Goal: Task Accomplishment & Management: Complete application form

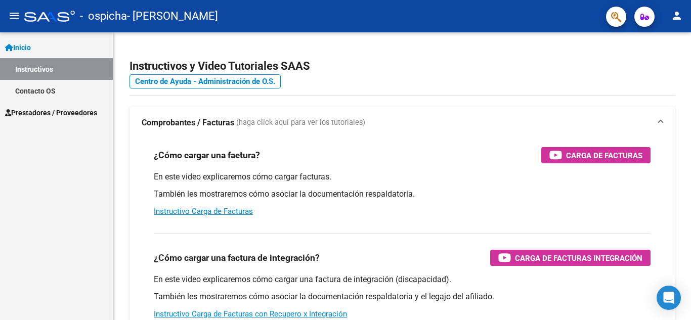
click at [46, 109] on span "Prestadores / Proveedores" at bounding box center [51, 112] width 92 height 11
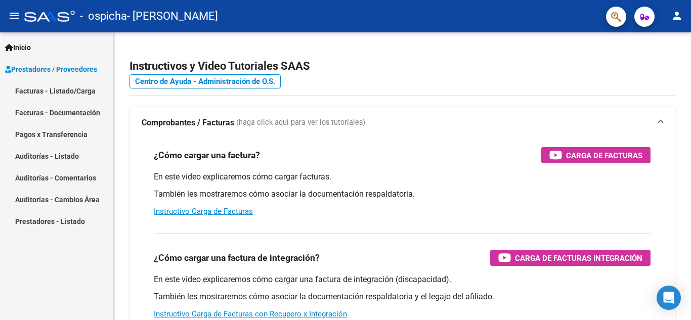
click at [48, 92] on link "Facturas - Listado/Carga" at bounding box center [56, 91] width 113 height 22
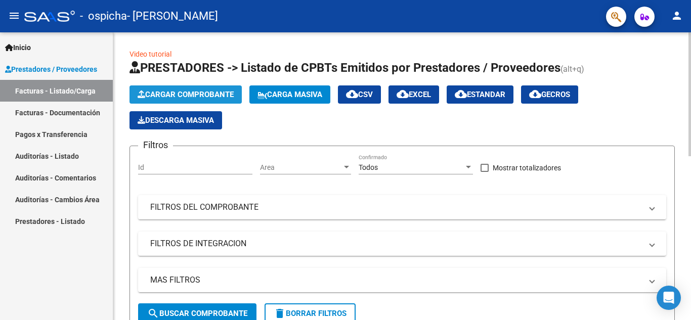
click at [221, 97] on span "Cargar Comprobante" at bounding box center [186, 94] width 96 height 9
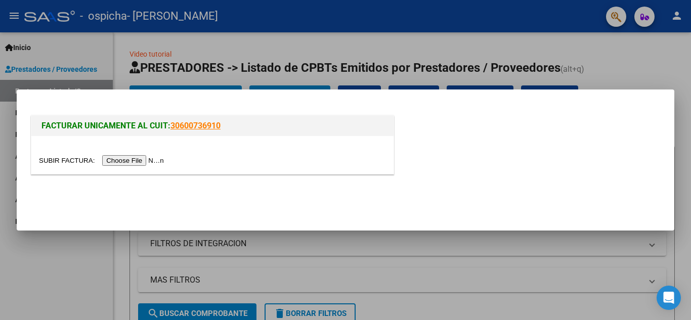
click at [115, 160] on input "file" at bounding box center [103, 160] width 128 height 11
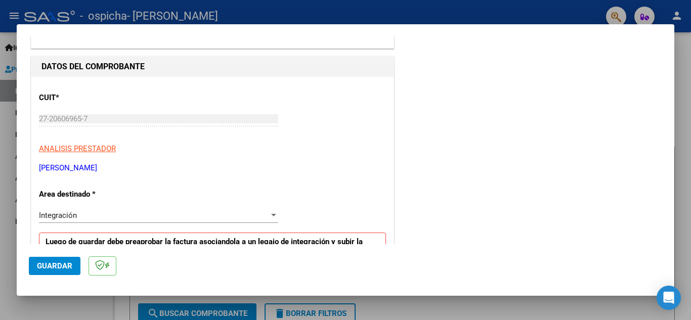
scroll to position [128, 0]
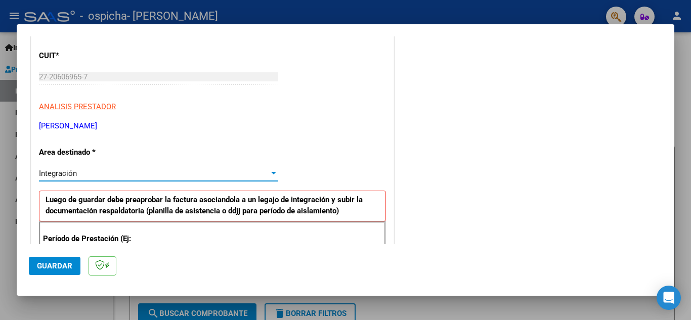
click at [265, 171] on div "Integración" at bounding box center [154, 173] width 230 height 9
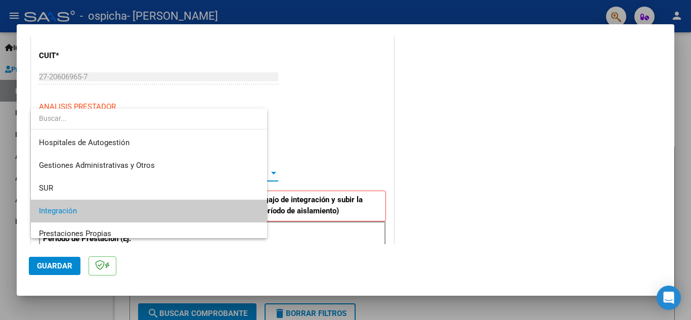
scroll to position [38, 0]
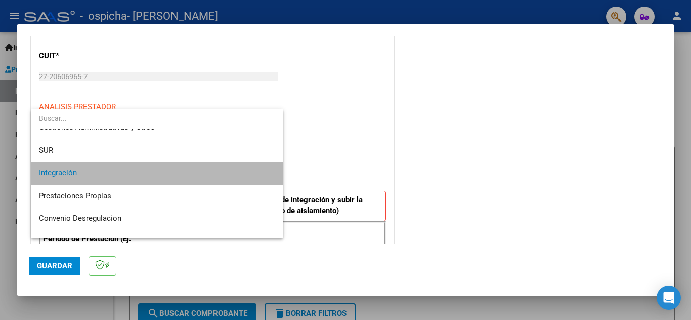
click at [201, 167] on span "Integración" at bounding box center [157, 173] width 236 height 23
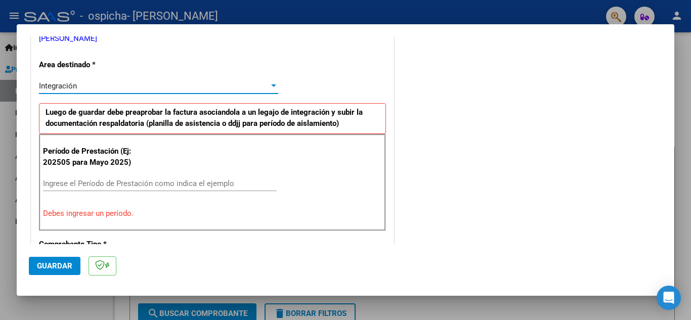
scroll to position [229, 0]
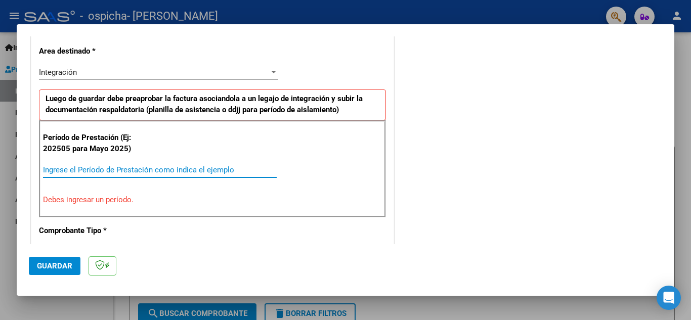
click at [115, 168] on input "Ingrese el Período de Prestación como indica el ejemplo" at bounding box center [160, 169] width 234 height 9
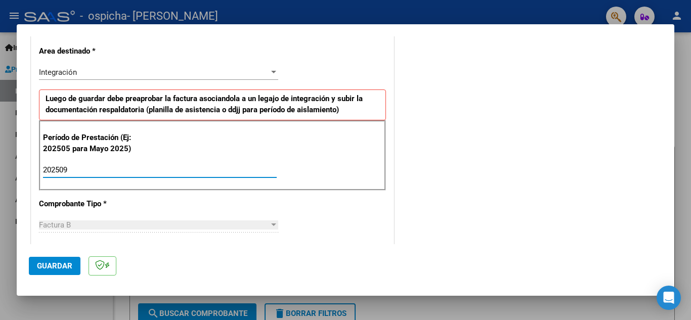
type input "202509"
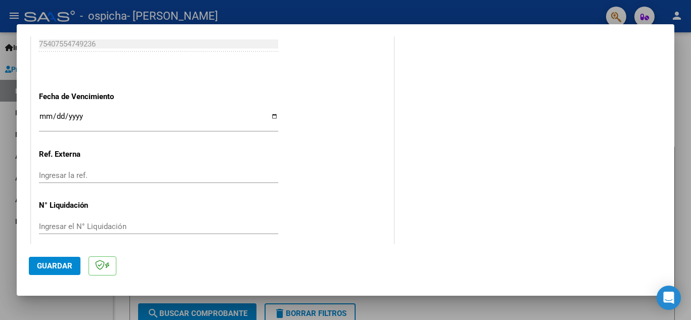
scroll to position [682, 0]
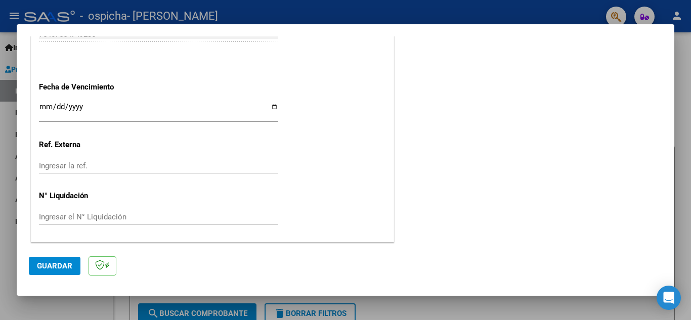
click at [47, 266] on span "Guardar" at bounding box center [54, 265] width 35 height 9
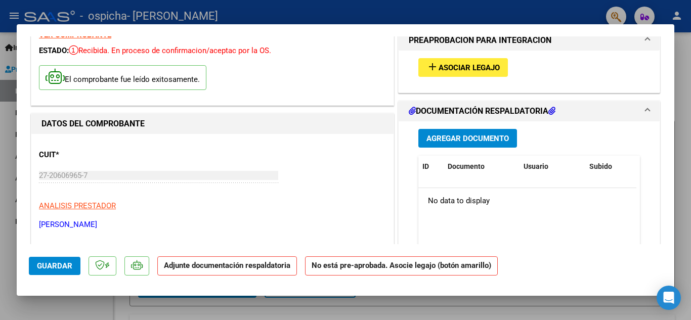
scroll to position [0, 0]
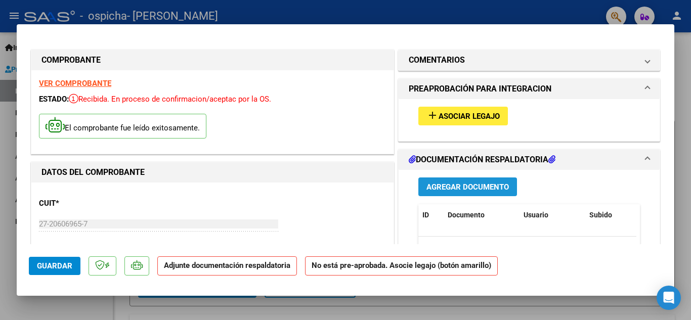
click at [443, 188] on span "Agregar Documento" at bounding box center [467, 187] width 82 height 9
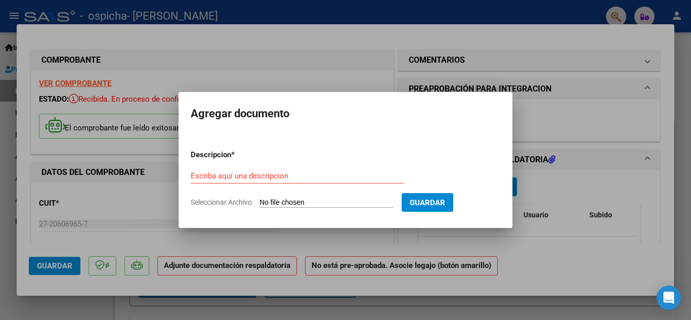
click at [304, 169] on div "Escriba aquí una descripcion" at bounding box center [297, 175] width 213 height 15
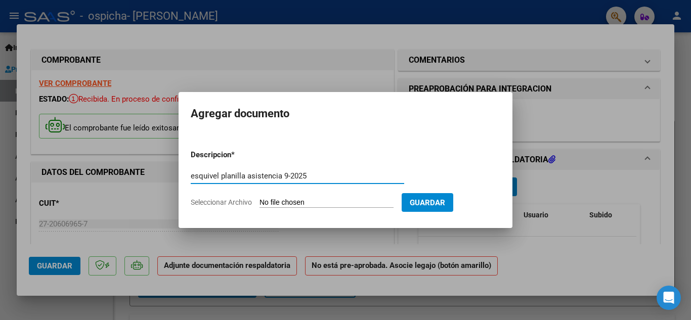
type input "esquivel planilla asistencia 9-2025"
click at [303, 196] on form "Descripcion * esquivel planilla asistencia 9-2025 Escriba aquí una descripcion …" at bounding box center [345, 179] width 309 height 74
click at [301, 204] on input "Seleccionar Archivo" at bounding box center [326, 203] width 134 height 10
type input "C:\fakepath\esquivel p asist 9-2025.pdf"
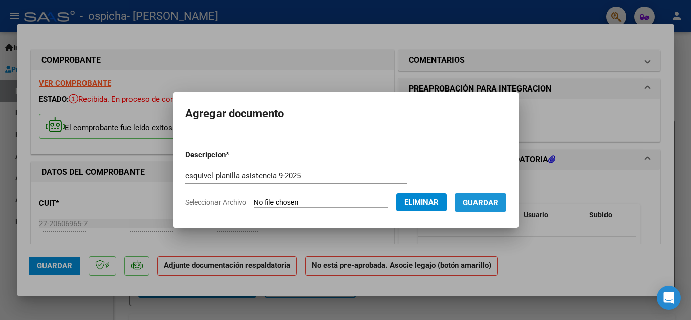
click at [489, 203] on span "Guardar" at bounding box center [480, 202] width 35 height 9
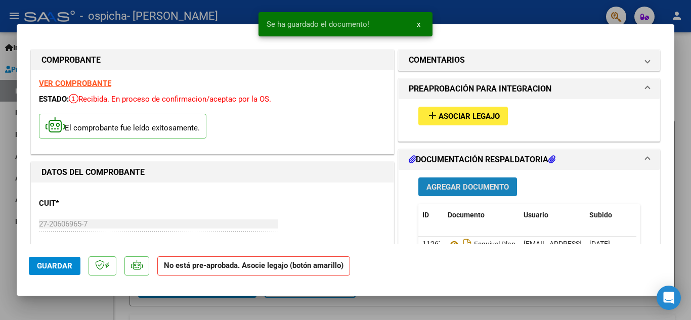
click at [468, 188] on span "Agregar Documento" at bounding box center [467, 187] width 82 height 9
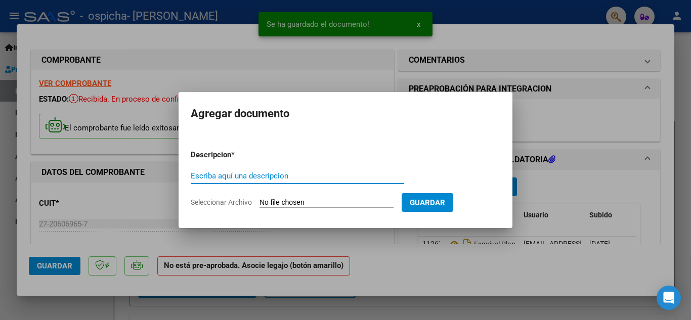
click at [307, 174] on input "Escriba aquí una descripcion" at bounding box center [297, 175] width 213 height 9
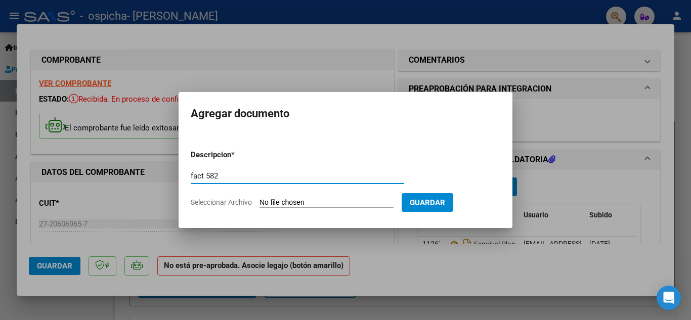
type input "fact 582"
click at [328, 200] on input "Seleccionar Archivo" at bounding box center [326, 203] width 134 height 10
type input "C:\fakepath\ESQUIVEL 582 9-2025.pdf"
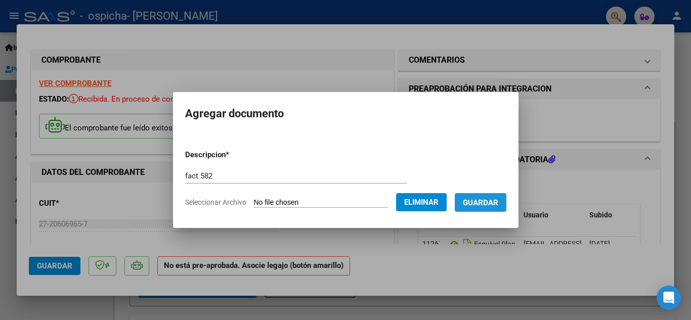
click at [478, 203] on span "Guardar" at bounding box center [480, 202] width 35 height 9
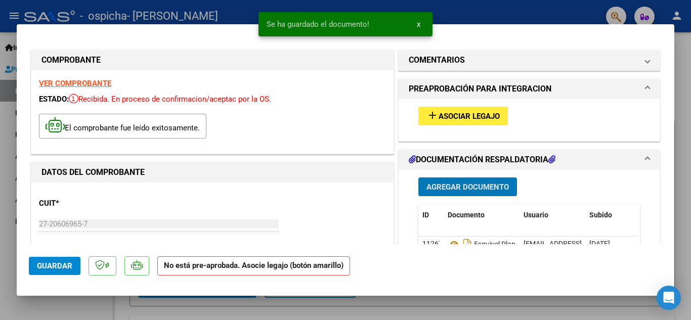
click at [459, 187] on span "Agregar Documento" at bounding box center [467, 187] width 82 height 9
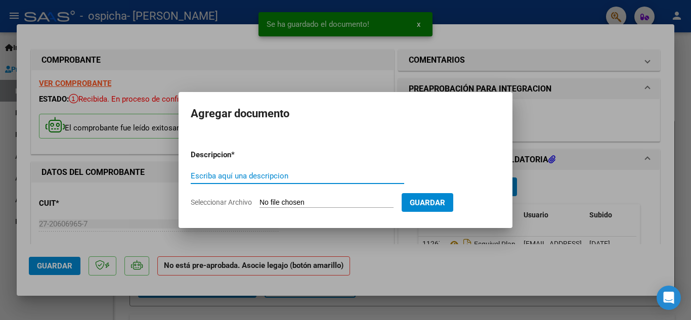
click at [280, 179] on input "Escriba aquí una descripcion" at bounding box center [297, 175] width 213 height 9
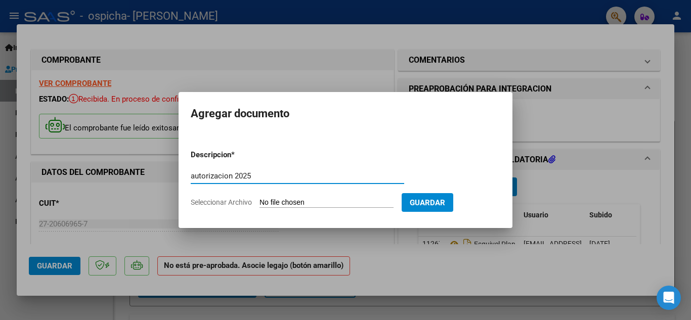
type input "autorizacion 2025"
click at [296, 204] on input "Seleccionar Archivo" at bounding box center [326, 203] width 134 height 10
type input "C:\fakepath\esquivel autorizacion 2025.pdf"
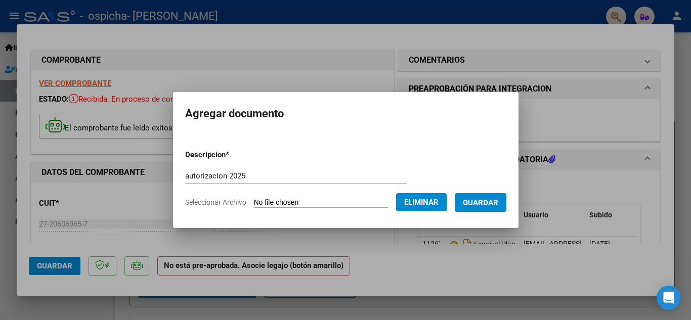
click at [471, 201] on span "Guardar" at bounding box center [480, 202] width 35 height 9
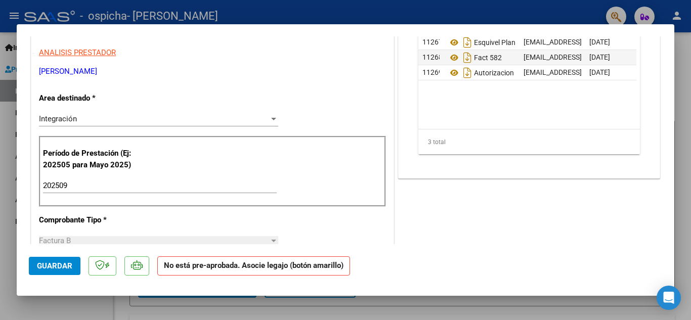
scroll to position [202, 0]
click at [49, 266] on span "Guardar" at bounding box center [54, 265] width 35 height 9
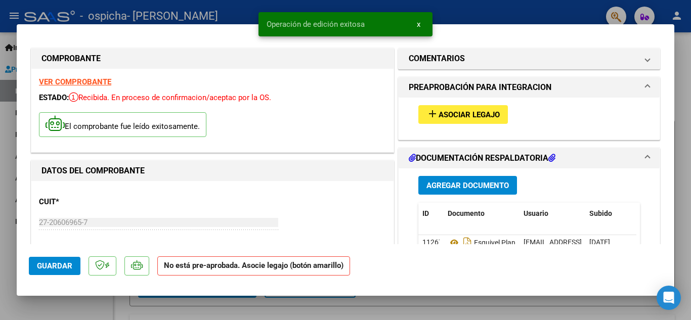
scroll to position [0, 0]
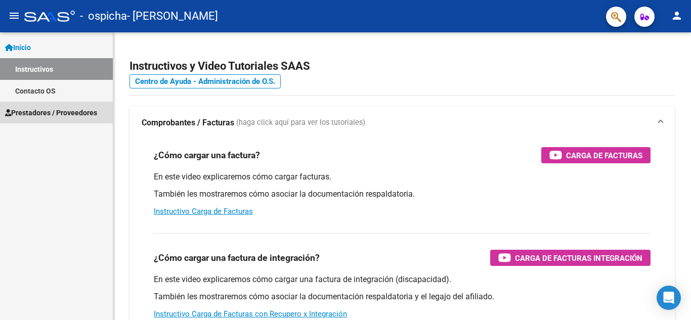
click at [35, 109] on span "Prestadores / Proveedores" at bounding box center [51, 112] width 92 height 11
click at [56, 112] on span "Prestadores / Proveedores" at bounding box center [51, 112] width 92 height 11
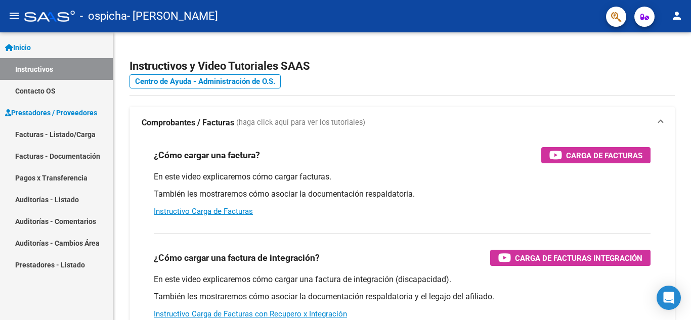
click at [67, 156] on link "Facturas - Documentación" at bounding box center [56, 156] width 113 height 22
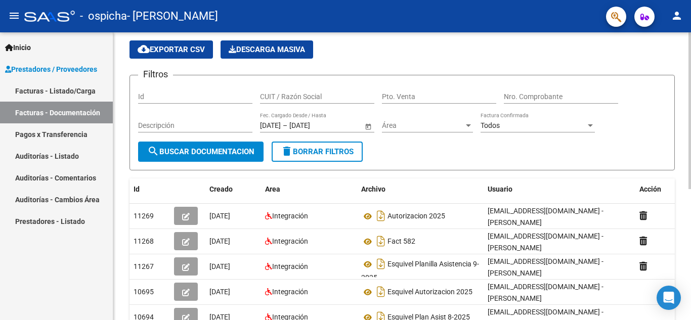
scroll to position [51, 0]
